Goal: Transaction & Acquisition: Book appointment/travel/reservation

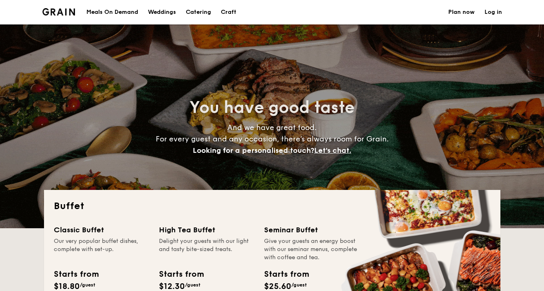
select select
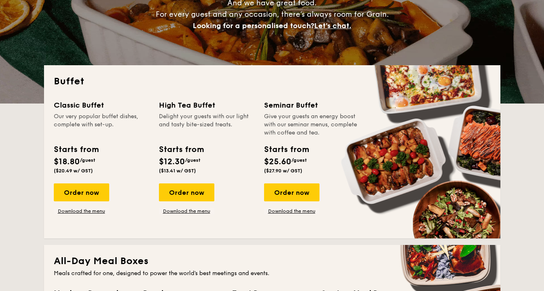
scroll to position [122, 0]
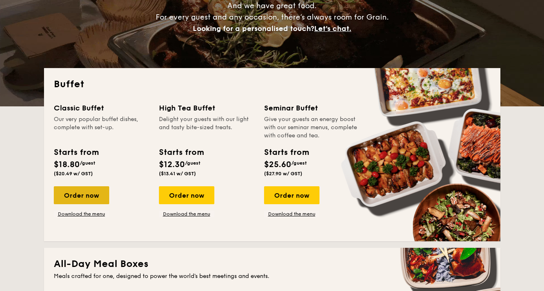
click at [89, 188] on div "Order now" at bounding box center [81, 195] width 55 height 18
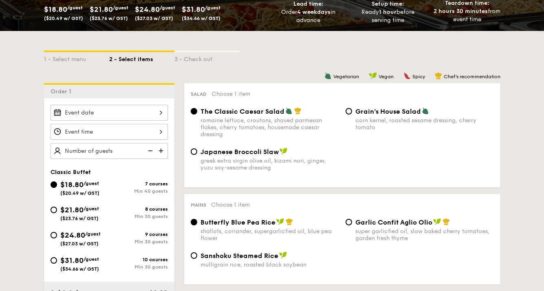
scroll to position [161, 0]
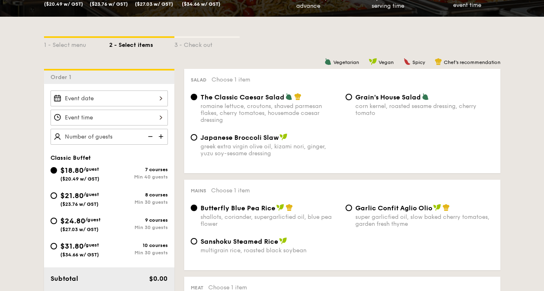
click at [128, 100] on div at bounding box center [109, 99] width 117 height 16
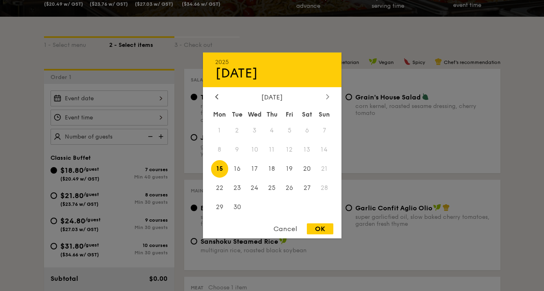
click at [328, 97] on icon at bounding box center [327, 96] width 2 height 5
click at [225, 172] on span "13" at bounding box center [220, 169] width 18 height 18
click at [314, 235] on div "Cancel OK" at bounding box center [272, 230] width 139 height 15
click at [316, 226] on div "OK" at bounding box center [320, 228] width 27 height 11
type input "[DATE]"
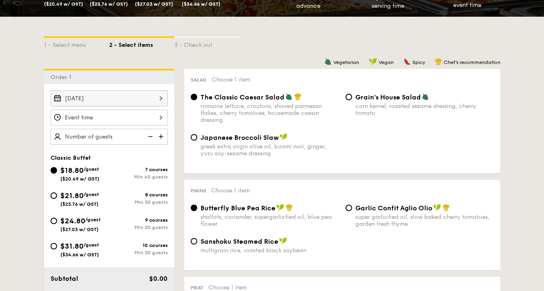
click at [134, 117] on div at bounding box center [109, 118] width 117 height 16
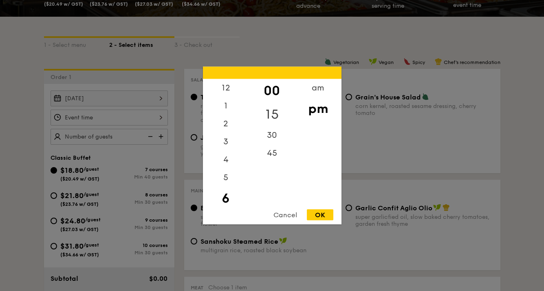
scroll to position [18, 0]
click at [270, 147] on div "45" at bounding box center [272, 151] width 46 height 24
click at [316, 214] on div "OK" at bounding box center [320, 215] width 27 height 11
type input "6:45PM"
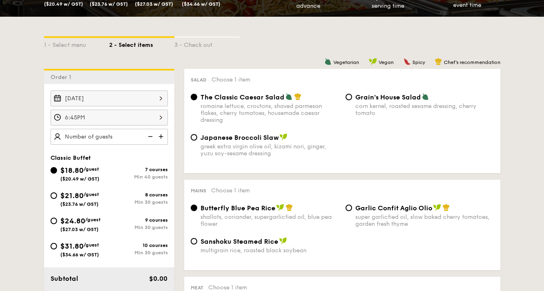
click at [161, 138] on img at bounding box center [162, 136] width 12 height 15
type input "40 guests"
click at [215, 156] on div "greek extra virgin olive oil, kizami nori, ginger, yuzu soy-sesame dressing" at bounding box center [270, 150] width 139 height 14
click at [197, 141] on input "Japanese Broccoli Slaw greek extra virgin olive oil, kizami [PERSON_NAME], yuzu…" at bounding box center [194, 137] width 7 height 7
radio input "true"
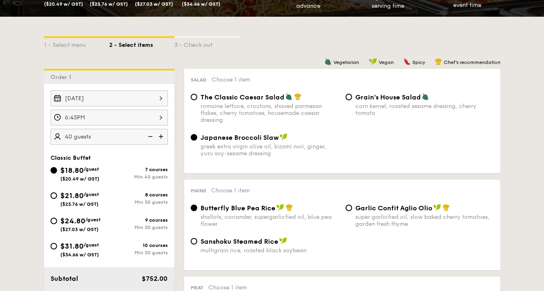
click at [192, 138] on input "Japanese Broccoli Slaw greek extra virgin olive oil, kizami [PERSON_NAME], yuzu…" at bounding box center [194, 137] width 7 height 7
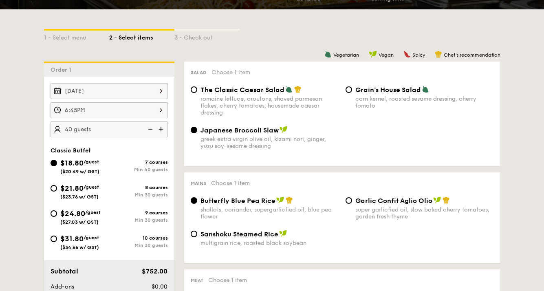
scroll to position [266, 0]
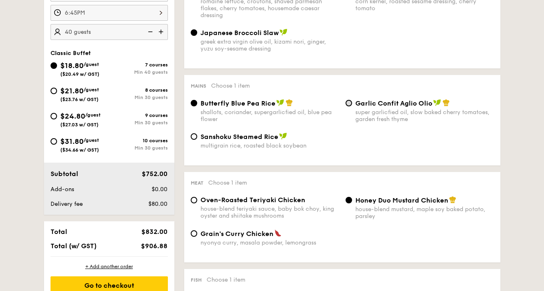
click at [350, 101] on input "Garlic Confit Aglio Olio super garlicfied oil, slow baked cherry tomatoes, gard…" at bounding box center [349, 103] width 7 height 7
radio input "true"
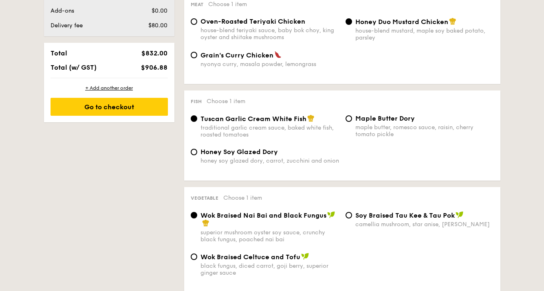
scroll to position [445, 0]
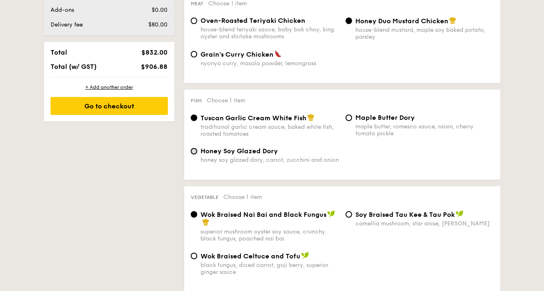
click at [195, 152] on input "Honey Soy Glazed Dory honey soy glazed dory, carrot, zucchini and onion" at bounding box center [194, 151] width 7 height 7
radio input "true"
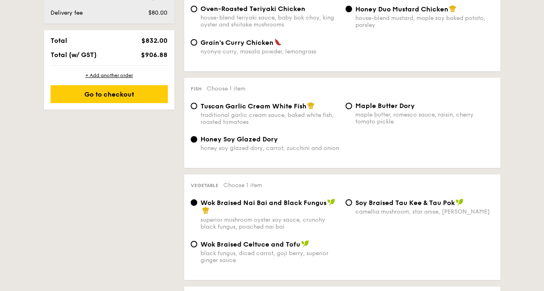
scroll to position [459, 0]
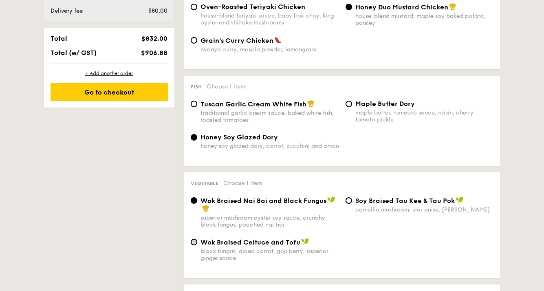
click at [194, 244] on input "Wok Braised Celtuce and Tofu black fungus, diced carrot, goji [PERSON_NAME], su…" at bounding box center [194, 242] width 7 height 7
radio input "true"
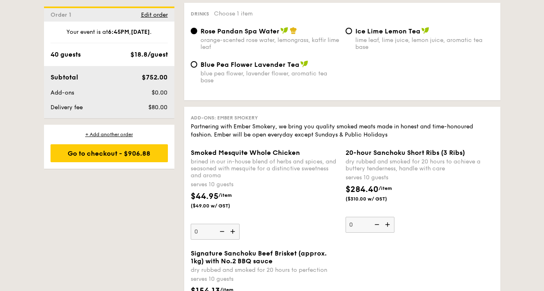
scroll to position [842, 0]
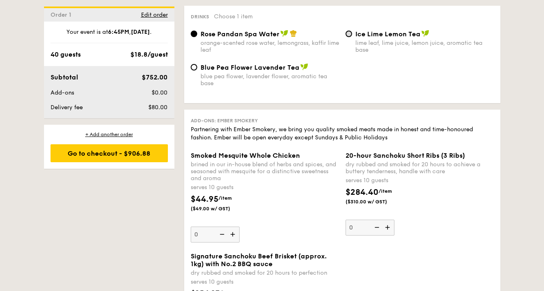
click at [348, 36] on input "Ice Lime Lemon Tea lime leaf, lime juice, lemon juice, aromatic tea base" at bounding box center [349, 34] width 7 height 7
radio input "true"
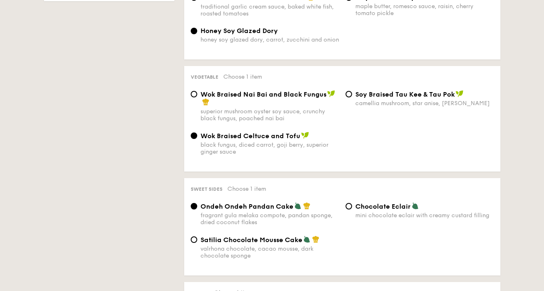
scroll to position [570, 0]
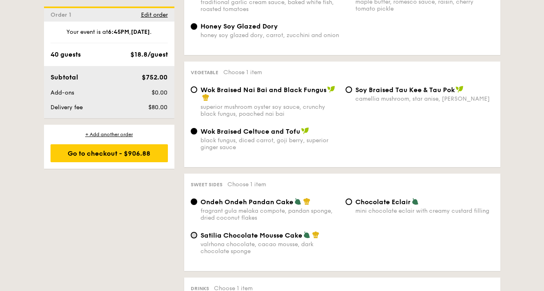
click at [196, 235] on input "Satilia Chocolate Mousse Cake valrhona chocolate, cacao mousse, dark chocolate …" at bounding box center [194, 235] width 7 height 7
radio input "true"
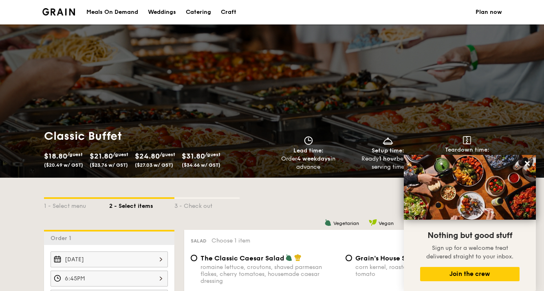
scroll to position [0, 0]
click at [193, 14] on div "Catering" at bounding box center [198, 12] width 25 height 24
select select
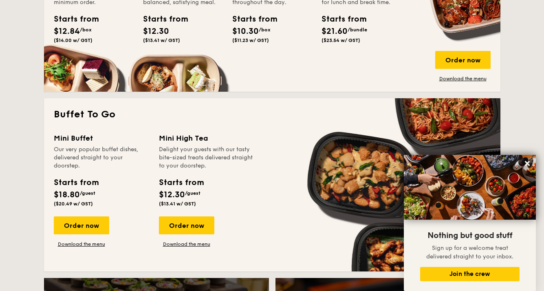
scroll to position [453, 0]
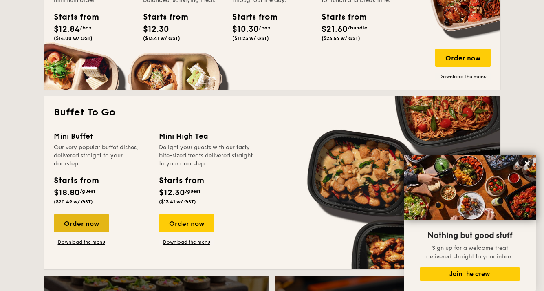
click at [71, 221] on div "Order now" at bounding box center [81, 223] width 55 height 18
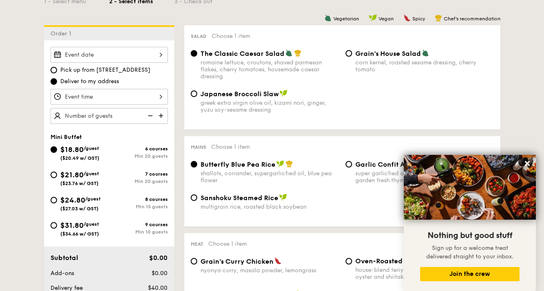
scroll to position [205, 0]
click at [200, 91] on div "Japanese Broccoli Slaw greek extra virgin olive oil, kizami [PERSON_NAME], yuzu…" at bounding box center [265, 102] width 155 height 24
click at [193, 95] on input "Japanese Broccoli Slaw greek extra virgin olive oil, kizami [PERSON_NAME], yuzu…" at bounding box center [194, 94] width 7 height 7
radio input "true"
click at [349, 166] on input "Garlic Confit Aglio Olio super garlicfied oil, slow baked cherry tomatoes, gard…" at bounding box center [349, 164] width 7 height 7
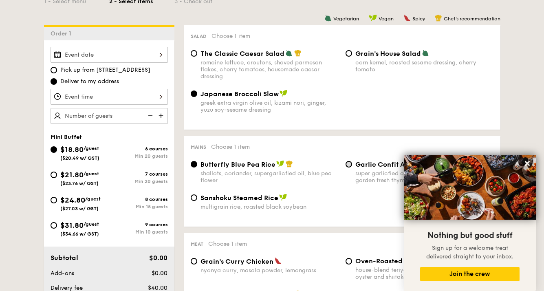
radio input "true"
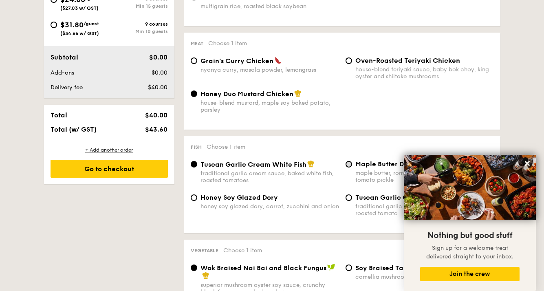
scroll to position [452, 0]
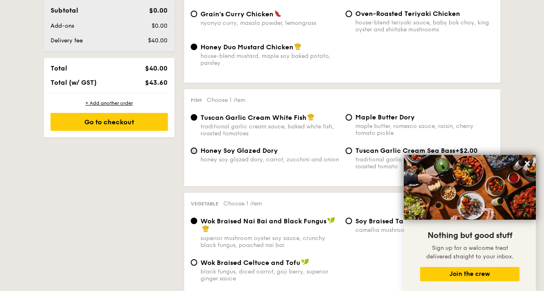
click at [193, 151] on input "Honey Soy Glazed Dory honey soy glazed dory, carrot, zucchini and onion" at bounding box center [194, 151] width 7 height 7
radio input "true"
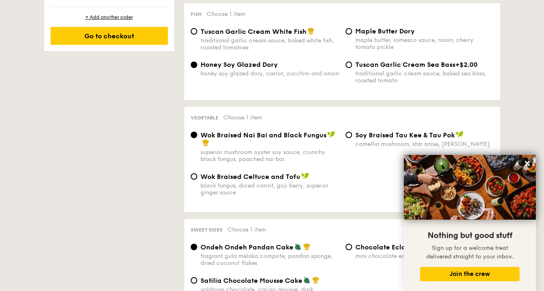
scroll to position [547, 0]
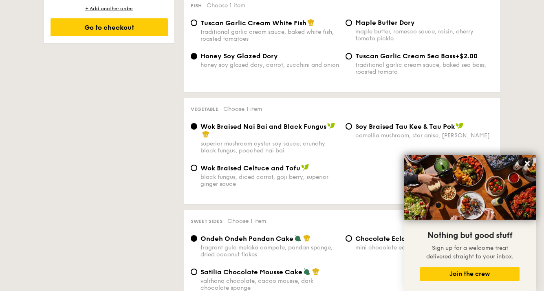
click at [194, 164] on div "Wok Braised Celtuce and Tofu black fungus, diced carrot, goji [PERSON_NAME], su…" at bounding box center [265, 176] width 155 height 24
click at [194, 169] on input "Wok Braised Celtuce and Tofu black fungus, diced carrot, goji [PERSON_NAME], su…" at bounding box center [194, 168] width 7 height 7
radio input "true"
click at [192, 270] on input "Satilia Chocolate Mousse Cake valrhona chocolate, cacao mousse, dark chocolate …" at bounding box center [194, 272] width 7 height 7
radio input "true"
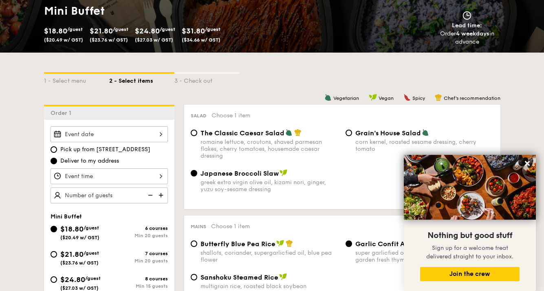
scroll to position [126, 0]
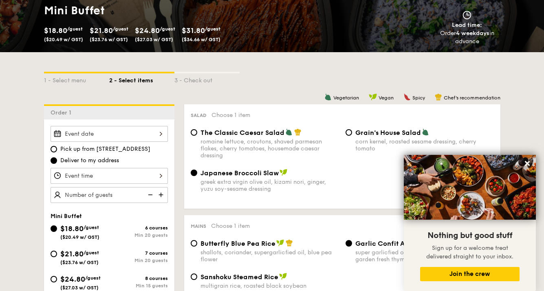
click at [138, 134] on div "2025 Sep [DATE] Tue Wed Thu Fri Sat Sun 1 2 3 4 5 6 7 8 9 10 11 12 13 14 15 16 …" at bounding box center [109, 134] width 117 height 16
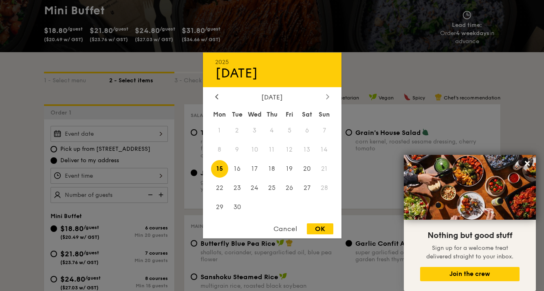
click at [327, 99] on icon at bounding box center [327, 96] width 2 height 5
click at [225, 168] on span "13" at bounding box center [220, 169] width 18 height 18
click at [320, 230] on div "OK" at bounding box center [320, 228] width 27 height 11
type input "[DATE]"
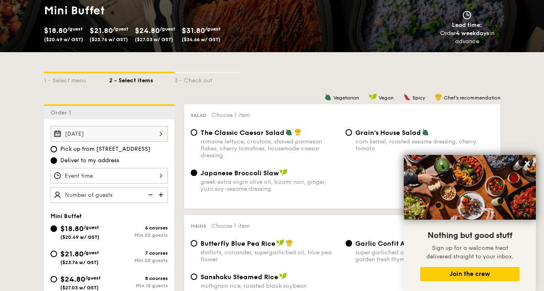
click at [134, 179] on div at bounding box center [109, 176] width 117 height 16
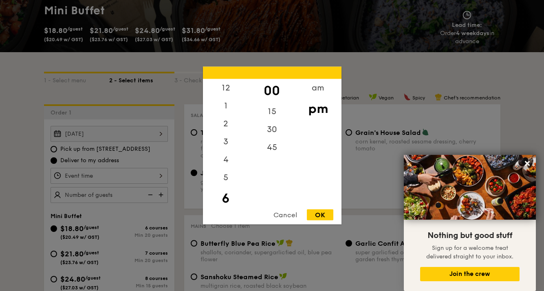
scroll to position [18, 0]
click at [273, 153] on div "45" at bounding box center [272, 151] width 46 height 24
click at [315, 211] on div "OK" at bounding box center [320, 215] width 27 height 11
type input "6:45PM"
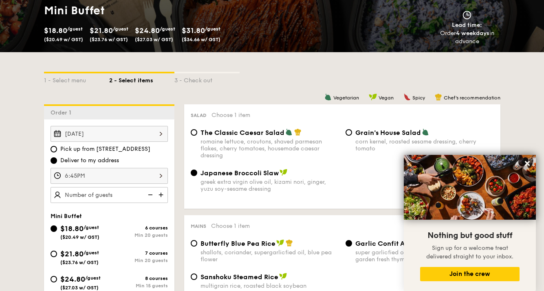
click at [164, 197] on img at bounding box center [162, 194] width 12 height 15
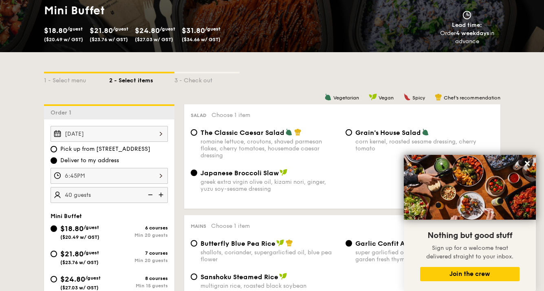
click at [164, 197] on img at bounding box center [162, 194] width 12 height 15
click at [149, 195] on img at bounding box center [150, 194] width 12 height 15
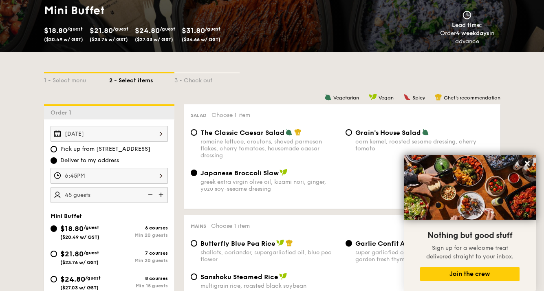
click at [149, 195] on img at bounding box center [150, 194] width 12 height 15
type input "40 guests"
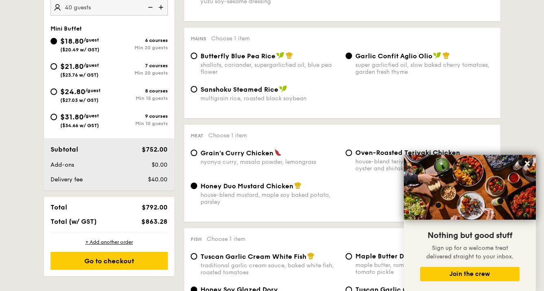
scroll to position [312, 0]
